Goal: Download file/media

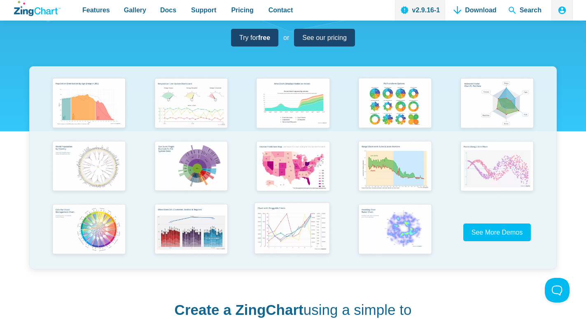
click at [287, 259] on img "App Content" at bounding box center [292, 229] width 84 height 60
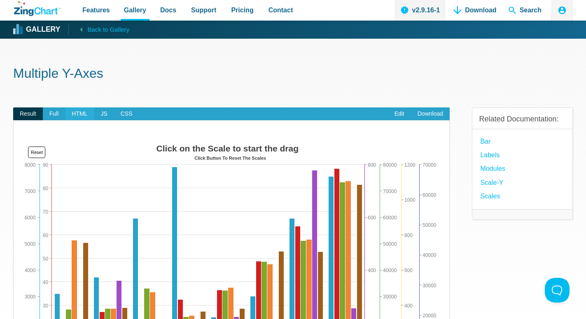
click at [75, 112] on span "HTML" at bounding box center [79, 113] width 29 height 13
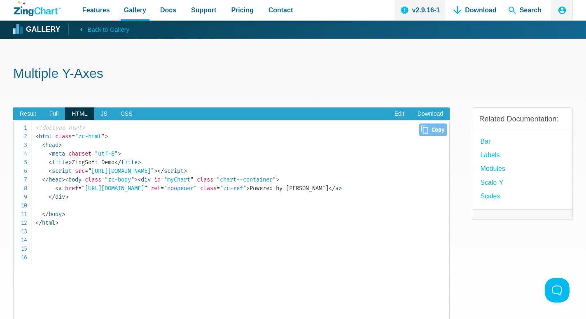
click at [154, 172] on span "= " https://cdn.zingchart.com/zingchart.min.js "" at bounding box center [119, 170] width 69 height 7
click at [154, 168] on span "= " https://cdn.zingchart.com/zingchart.min.js "" at bounding box center [119, 170] width 69 height 7
click at [428, 128] on span "Close Copy" at bounding box center [433, 129] width 28 height 12
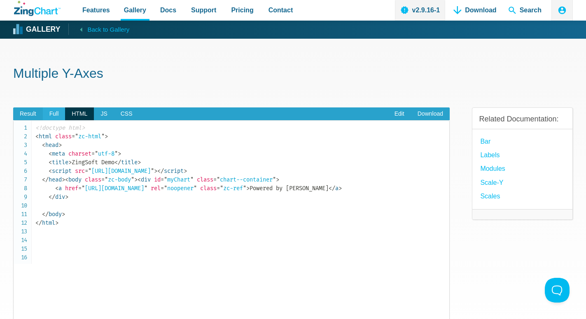
click at [54, 113] on span "Full" at bounding box center [54, 113] width 23 height 13
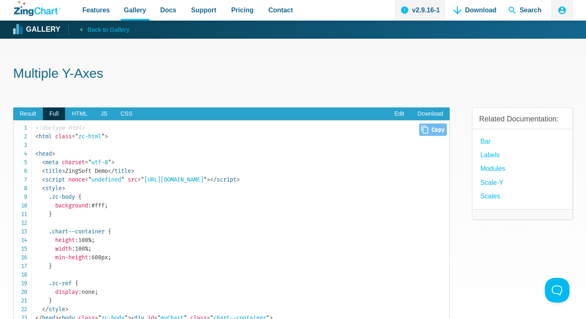
click at [427, 130] on span "Close Copy" at bounding box center [433, 129] width 28 height 12
click at [76, 113] on span "HTML" at bounding box center [79, 113] width 29 height 13
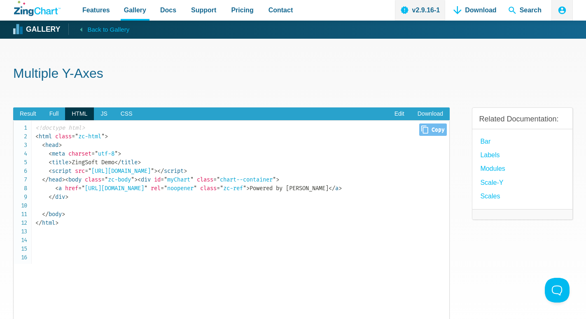
click at [430, 131] on span "Close Copy" at bounding box center [433, 129] width 28 height 12
type input "<!doctype html><html class="zc-html"> <head> <meta charset="utf-8"> <title>Zing…"
click at [484, 10] on link "Download" at bounding box center [474, 10] width 49 height 21
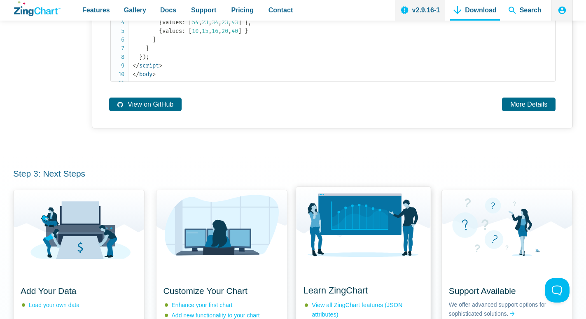
scroll to position [756, 0]
